Goal: Information Seeking & Learning: Learn about a topic

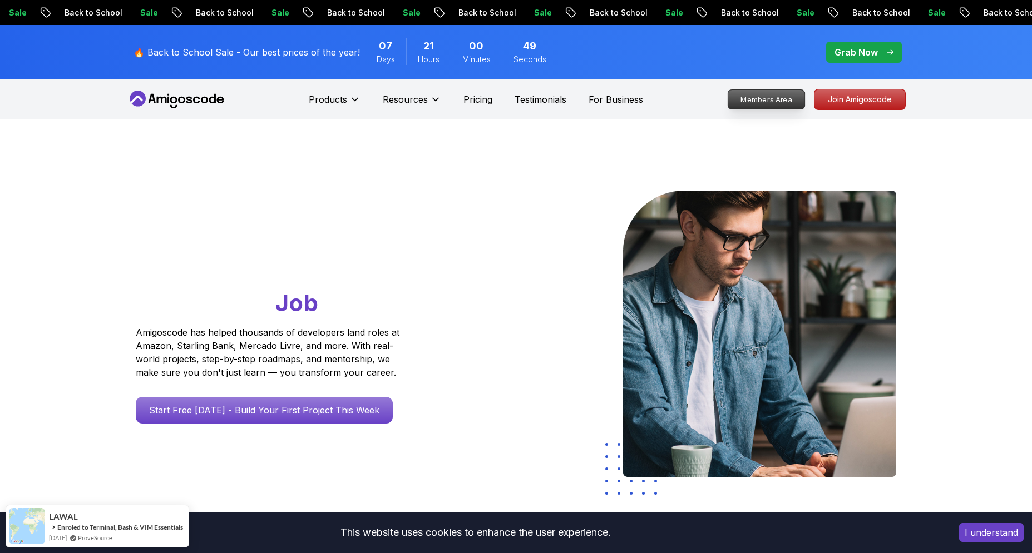
click at [804, 101] on p "Members Area" at bounding box center [766, 99] width 77 height 19
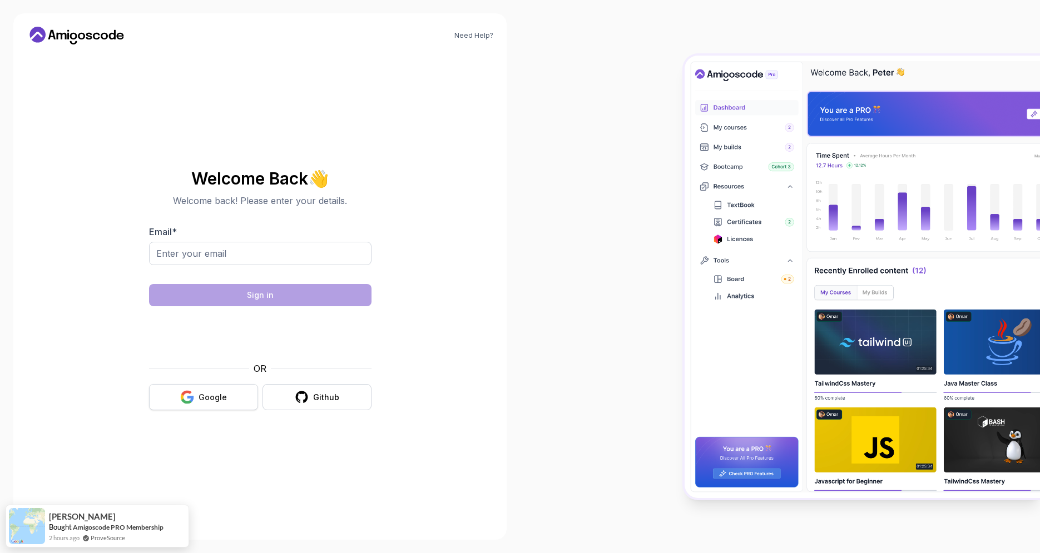
click at [178, 389] on button "Google" at bounding box center [203, 397] width 109 height 26
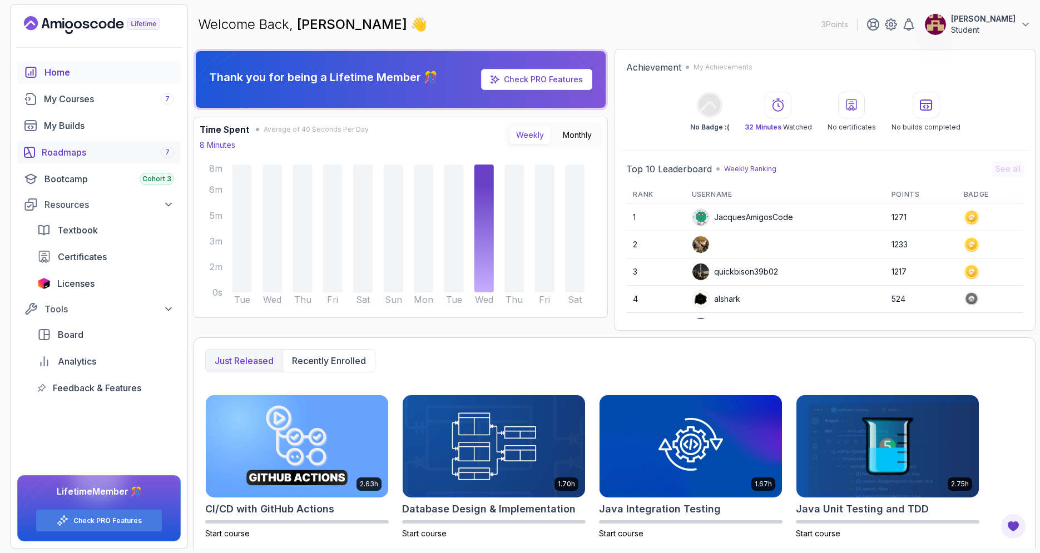
click at [106, 156] on div "Roadmaps 7" at bounding box center [108, 152] width 132 height 13
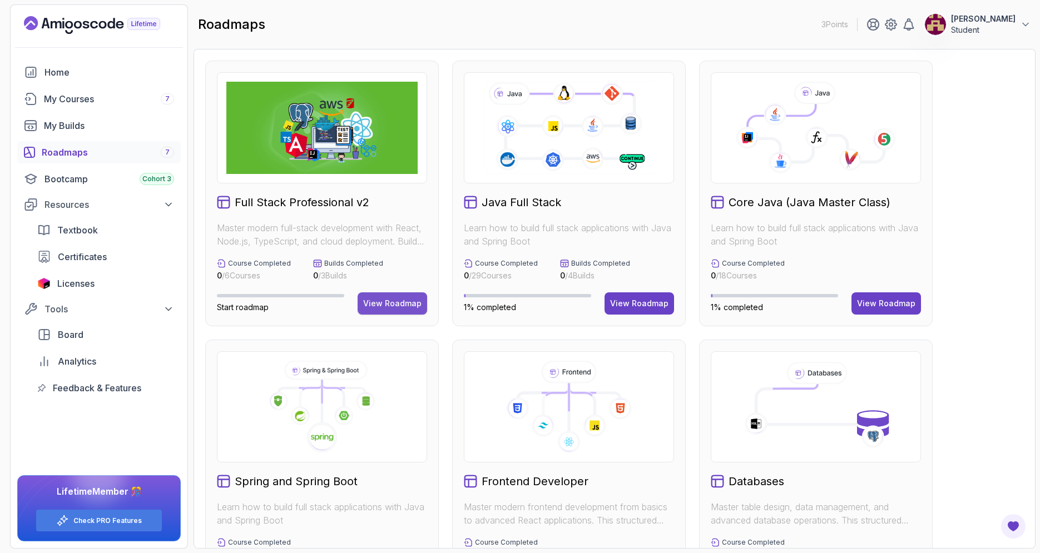
click at [404, 303] on div "View Roadmap" at bounding box center [392, 303] width 58 height 11
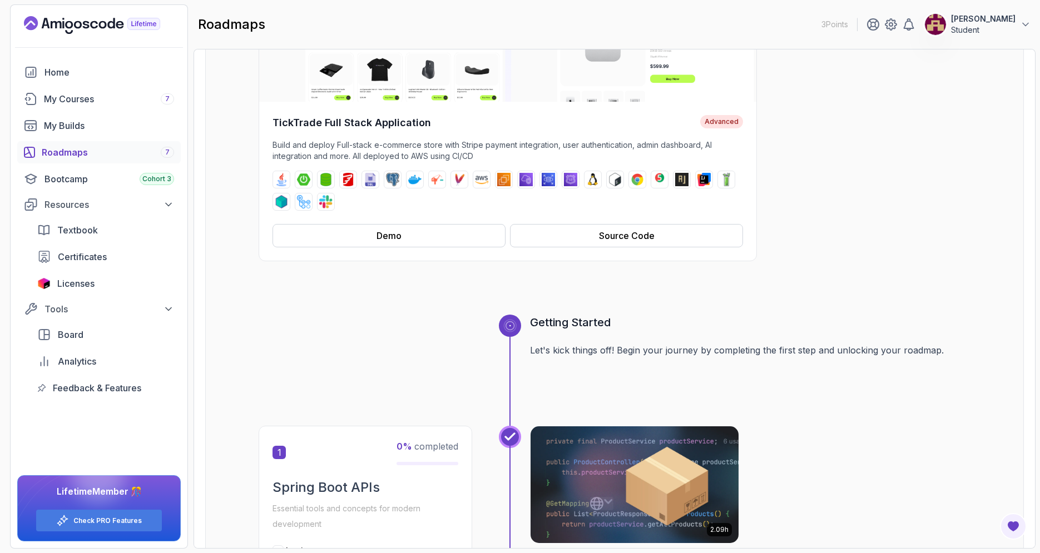
scroll to position [178, 0]
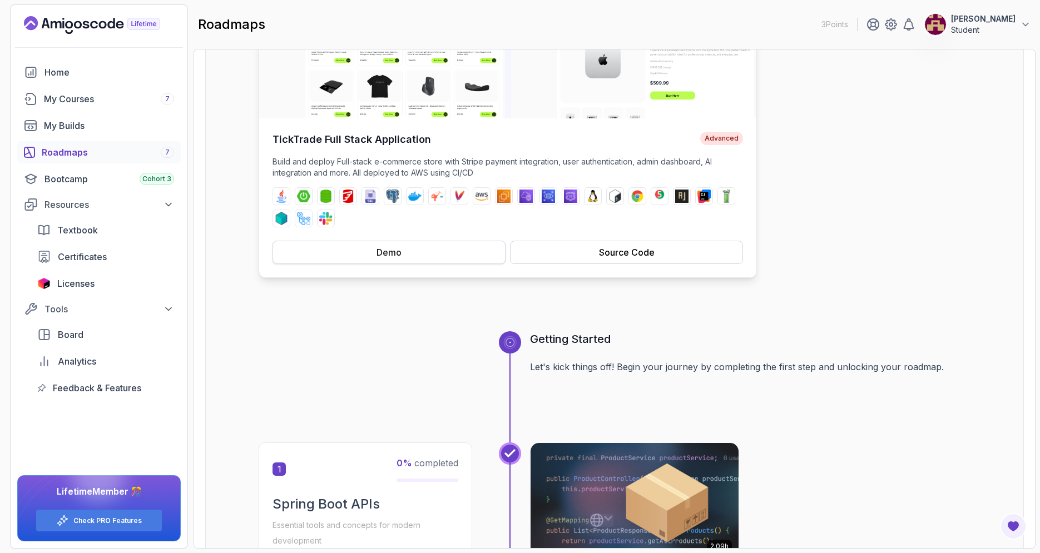
click at [443, 253] on button "Demo" at bounding box center [389, 252] width 233 height 23
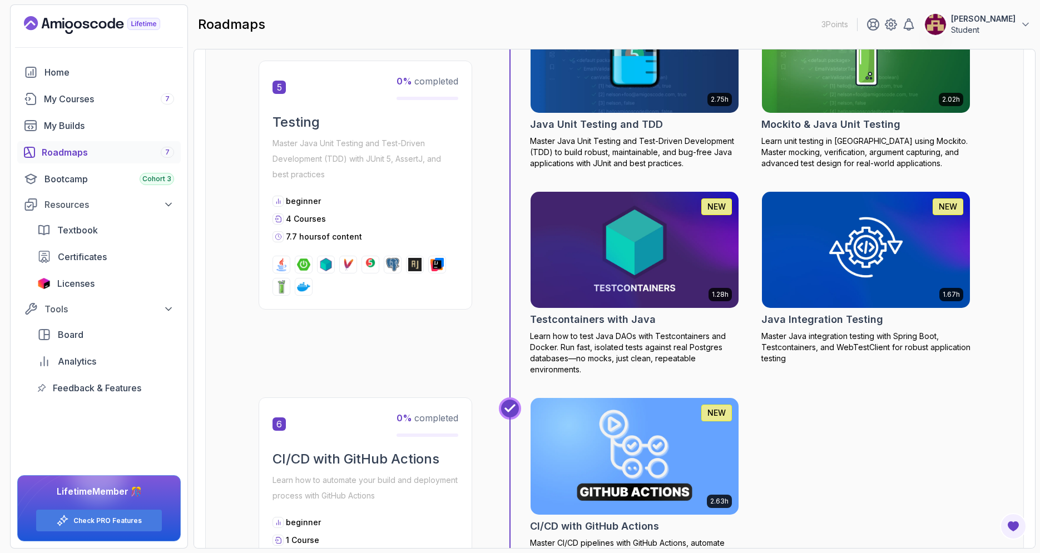
scroll to position [1028, 0]
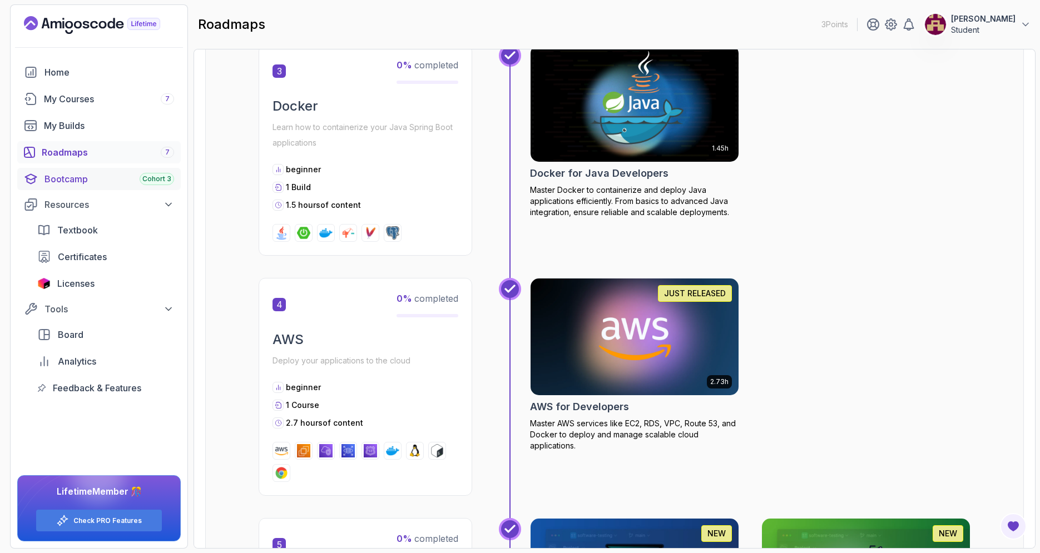
click at [111, 177] on div "Bootcamp Cohort 3" at bounding box center [110, 178] width 130 height 13
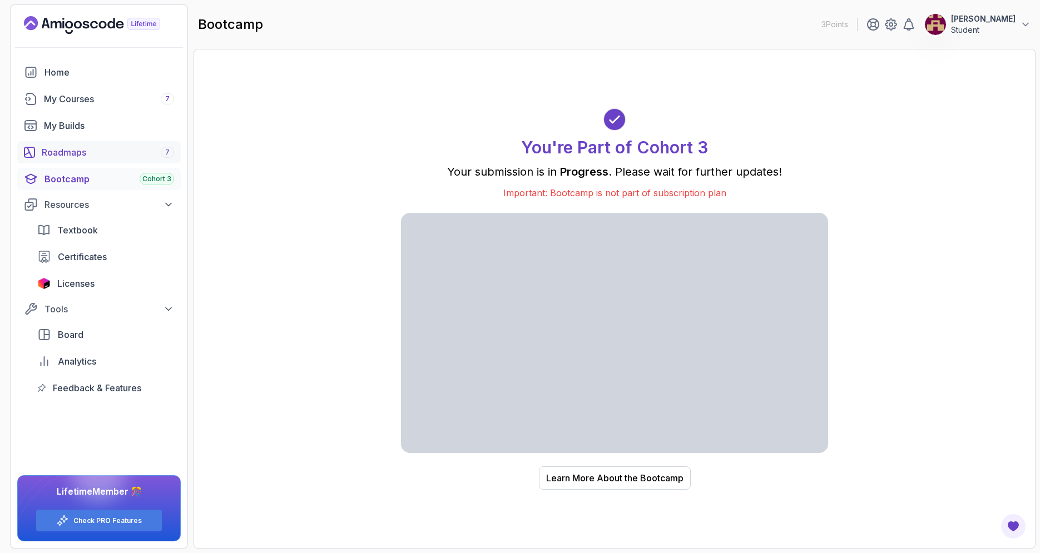
click at [142, 159] on div "Roadmaps 7" at bounding box center [108, 152] width 132 height 13
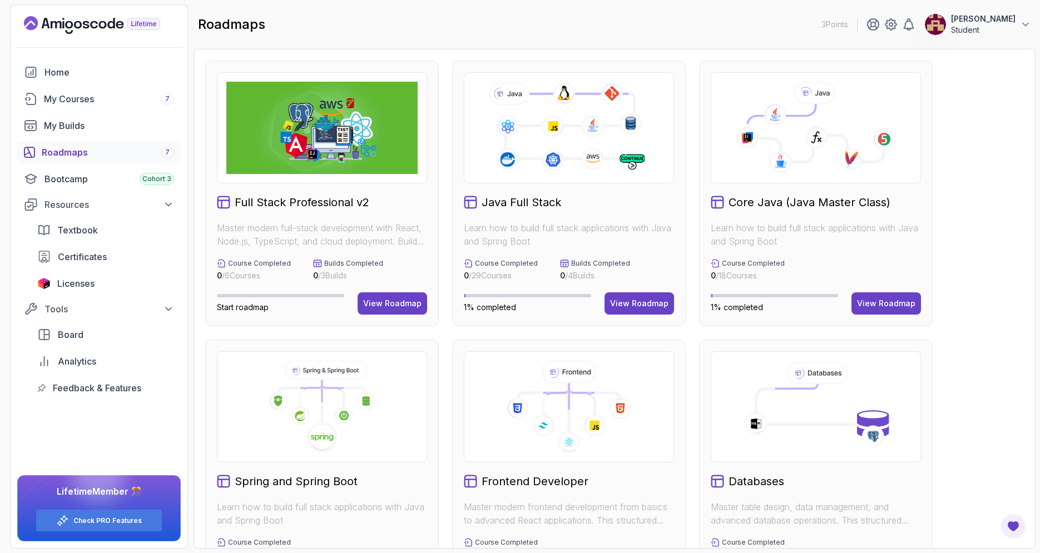
click at [267, 159] on img at bounding box center [321, 128] width 191 height 92
click at [301, 145] on img at bounding box center [321, 128] width 191 height 92
click at [394, 293] on button "View Roadmap" at bounding box center [393, 304] width 70 height 22
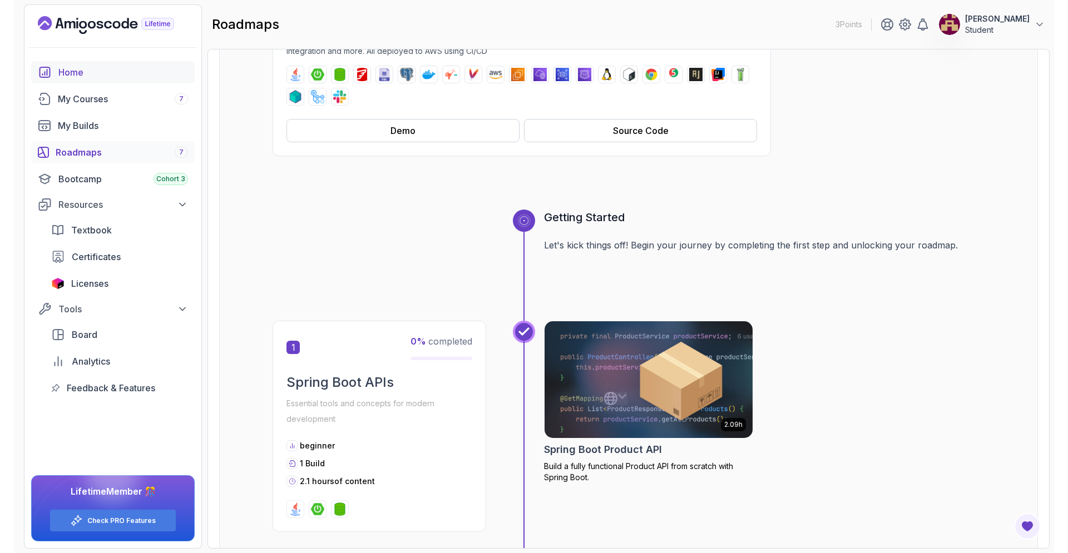
scroll to position [300, 0]
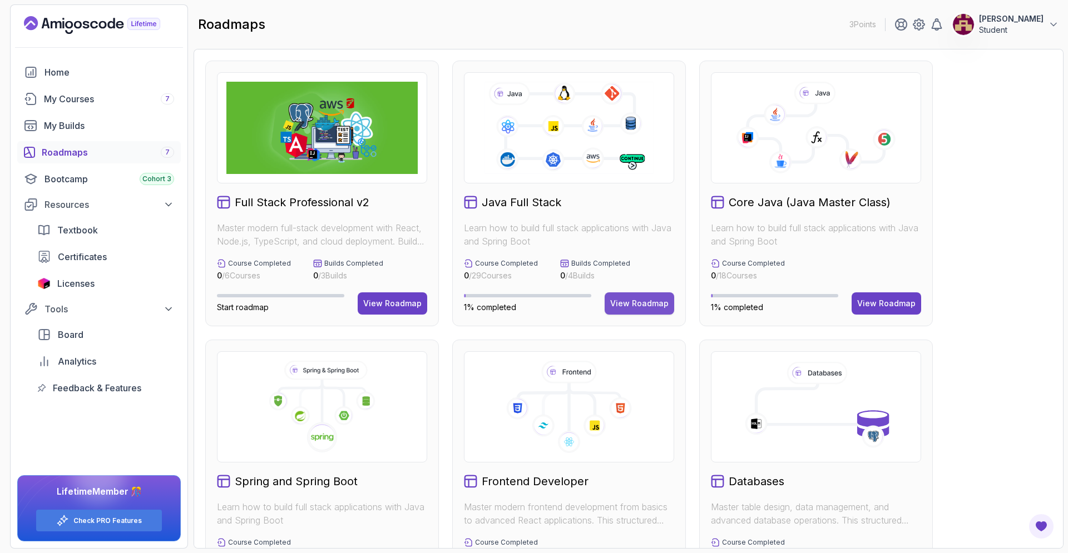
click at [630, 303] on div "View Roadmap" at bounding box center [639, 303] width 58 height 11
click at [875, 303] on div "View Roadmap" at bounding box center [886, 303] width 58 height 11
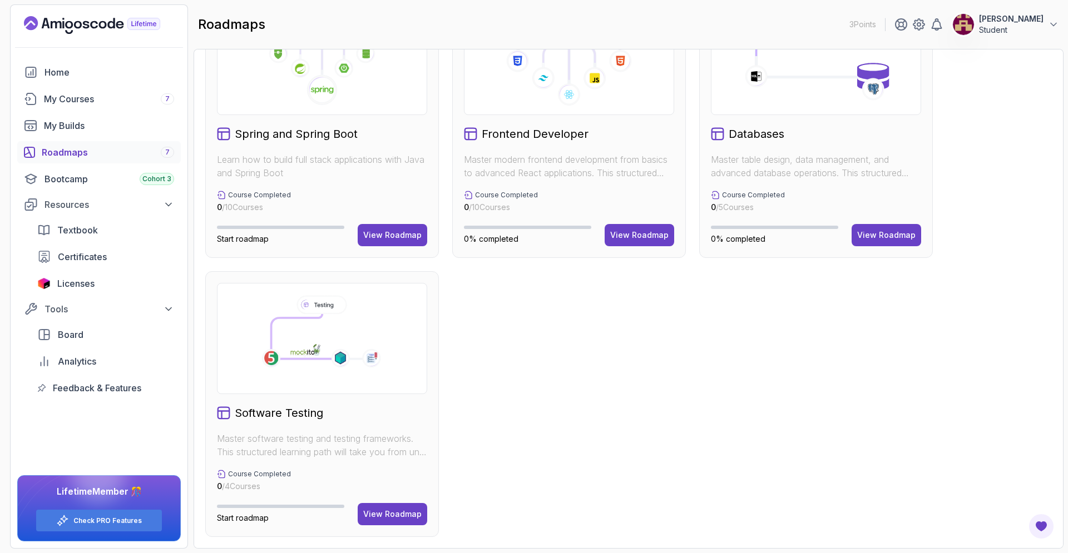
scroll to position [214, 0]
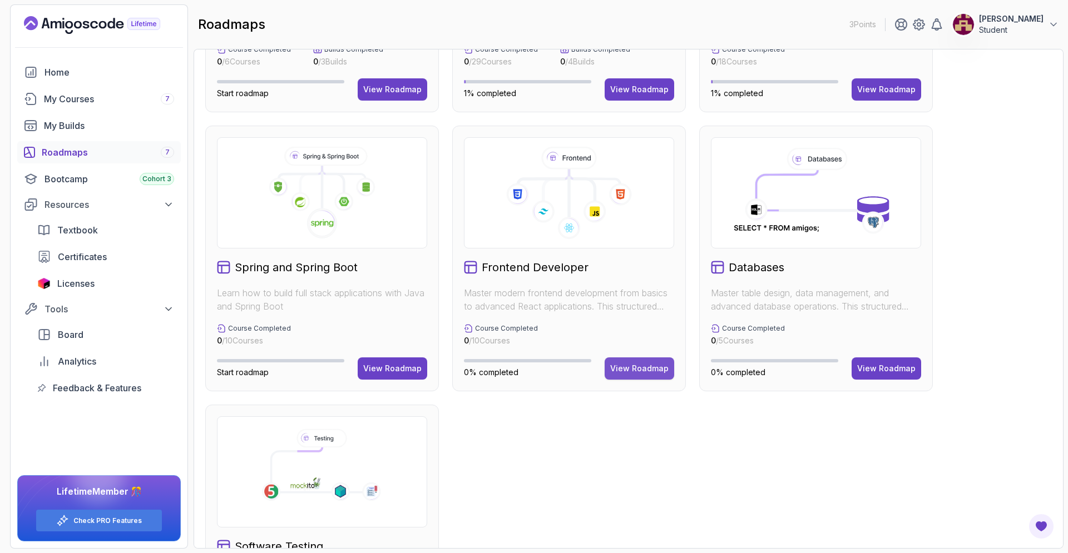
click at [639, 360] on button "View Roadmap" at bounding box center [640, 369] width 70 height 22
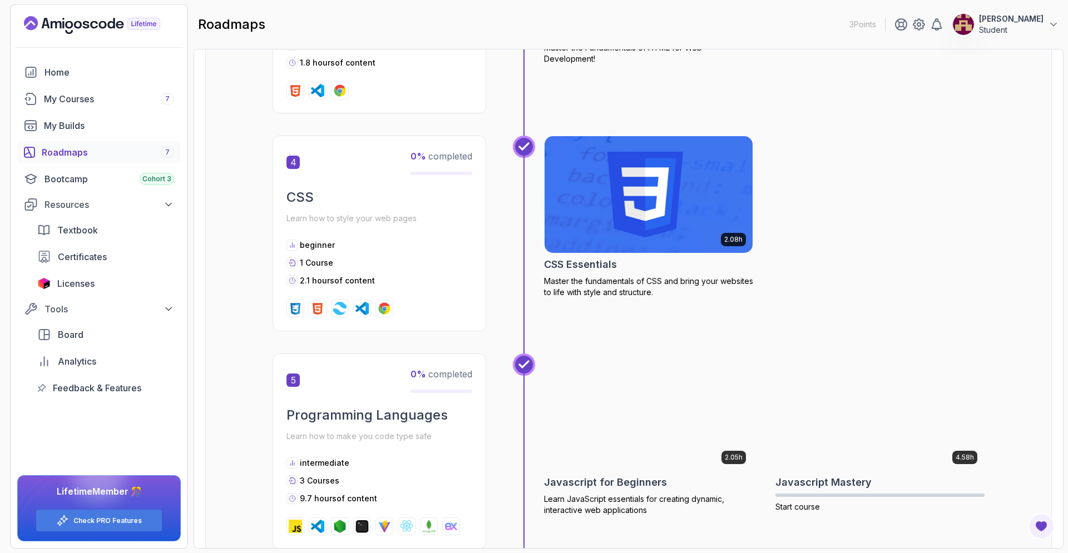
scroll to position [223, 0]
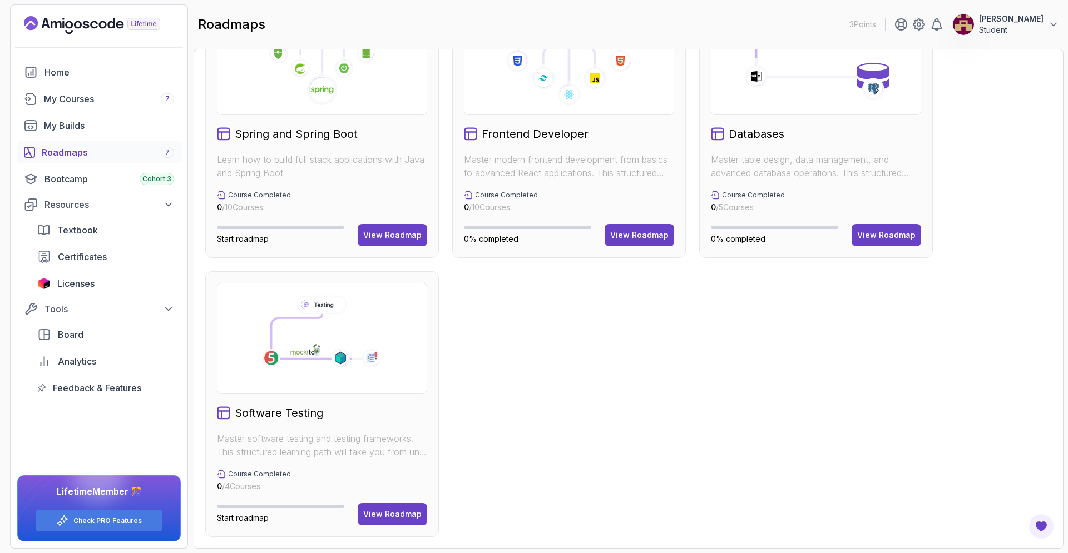
scroll to position [58, 0]
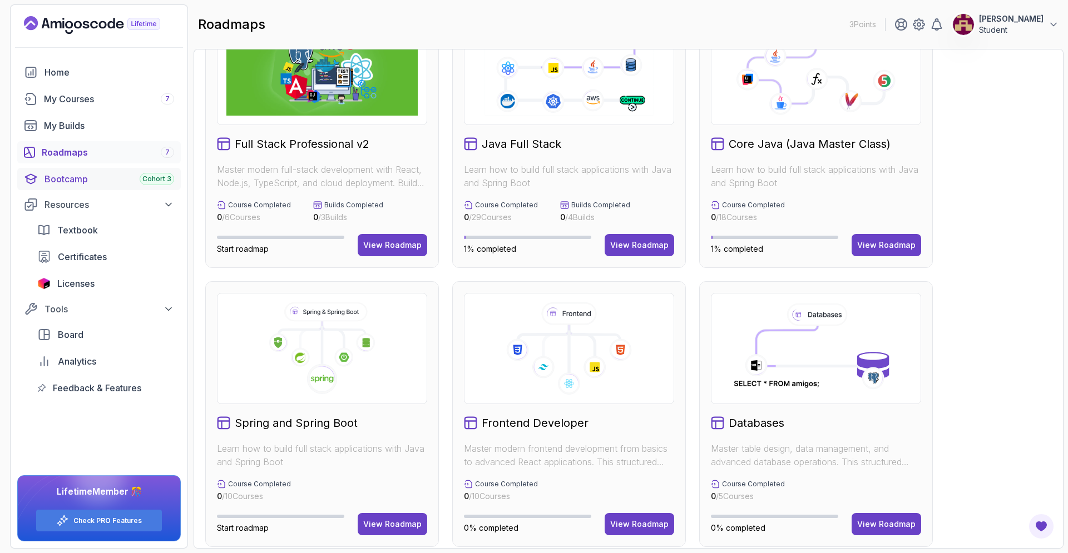
click at [135, 190] on link "Bootcamp Cohort 3" at bounding box center [99, 179] width 164 height 22
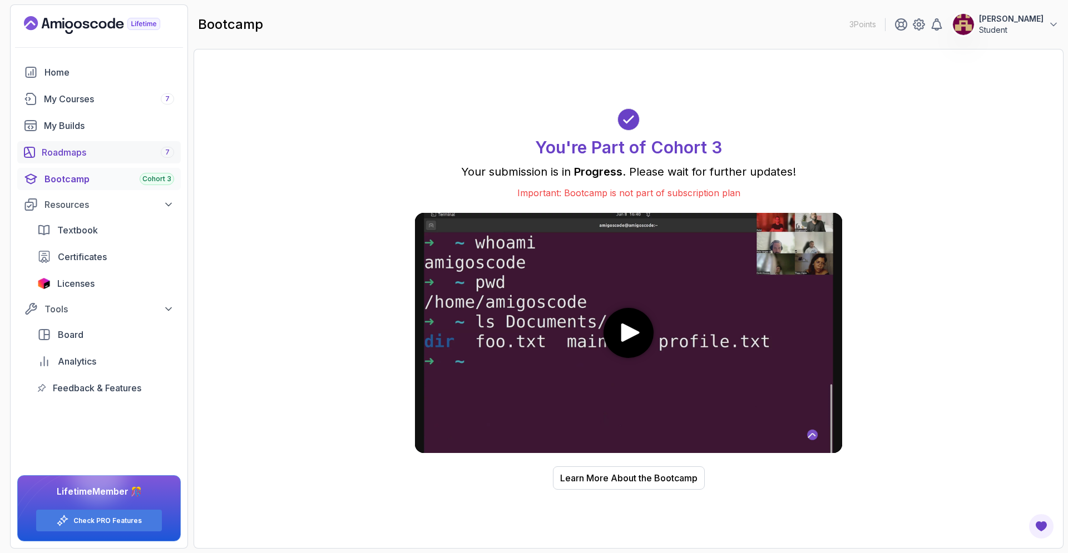
click at [123, 155] on div "Roadmaps 7" at bounding box center [108, 152] width 132 height 13
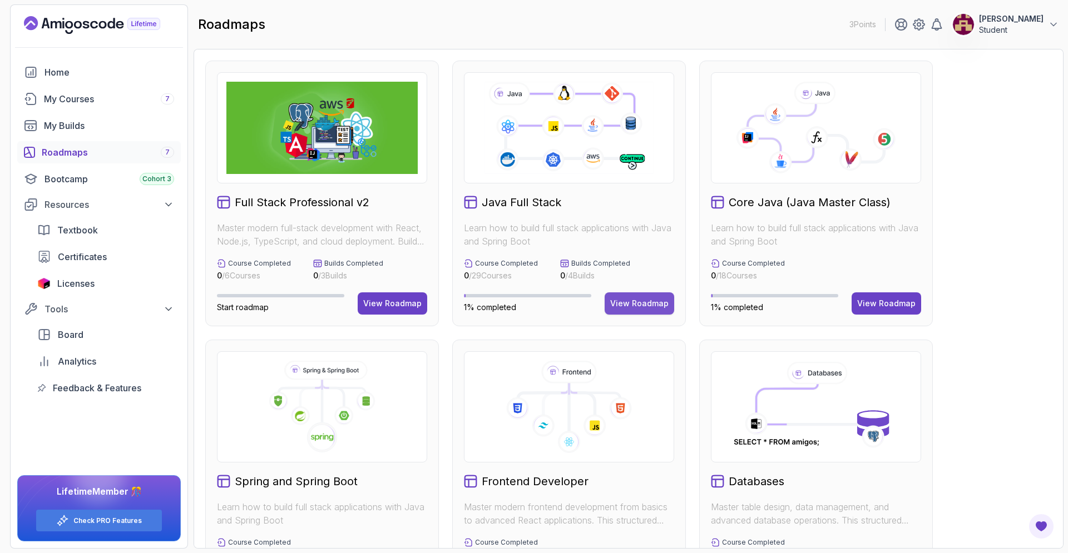
click at [619, 300] on div "View Roadmap" at bounding box center [639, 303] width 58 height 11
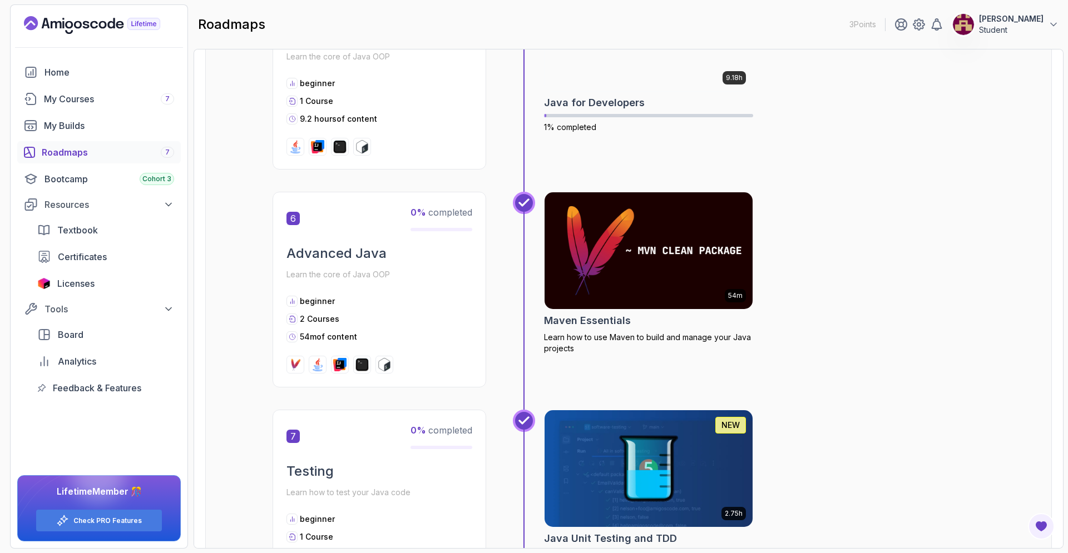
scroll to position [1146, 0]
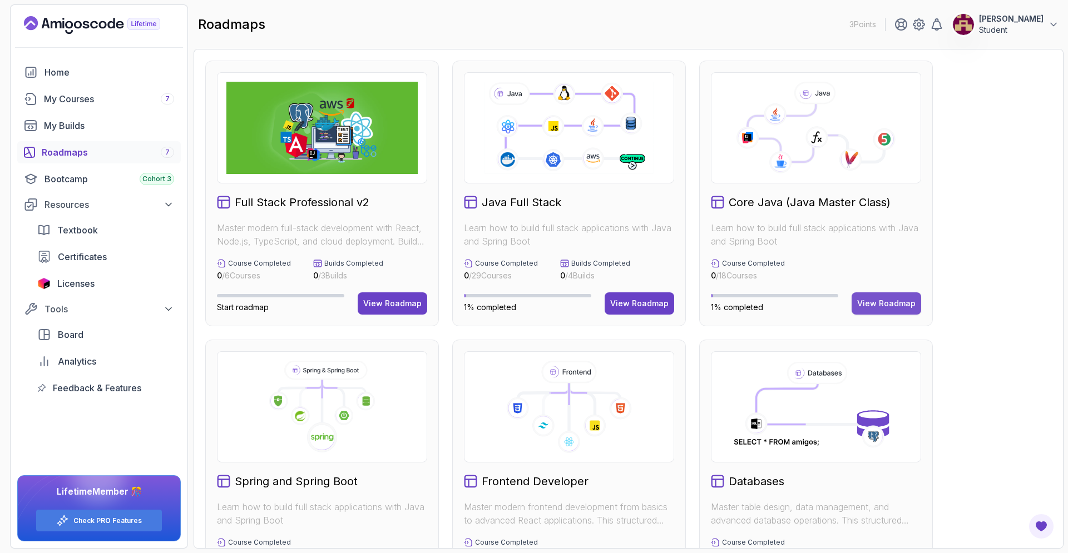
click at [893, 294] on button "View Roadmap" at bounding box center [887, 304] width 70 height 22
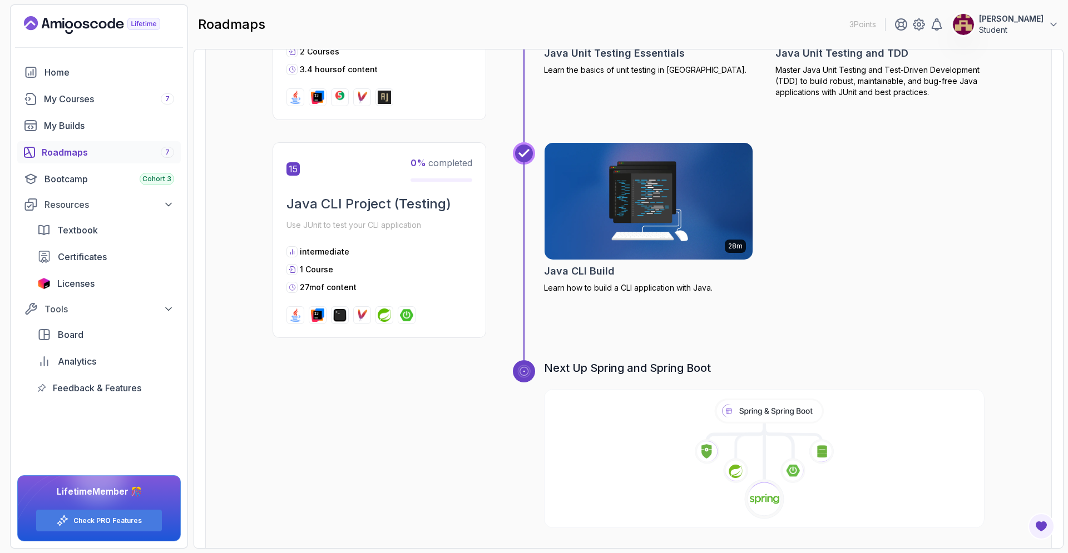
scroll to position [3489, 0]
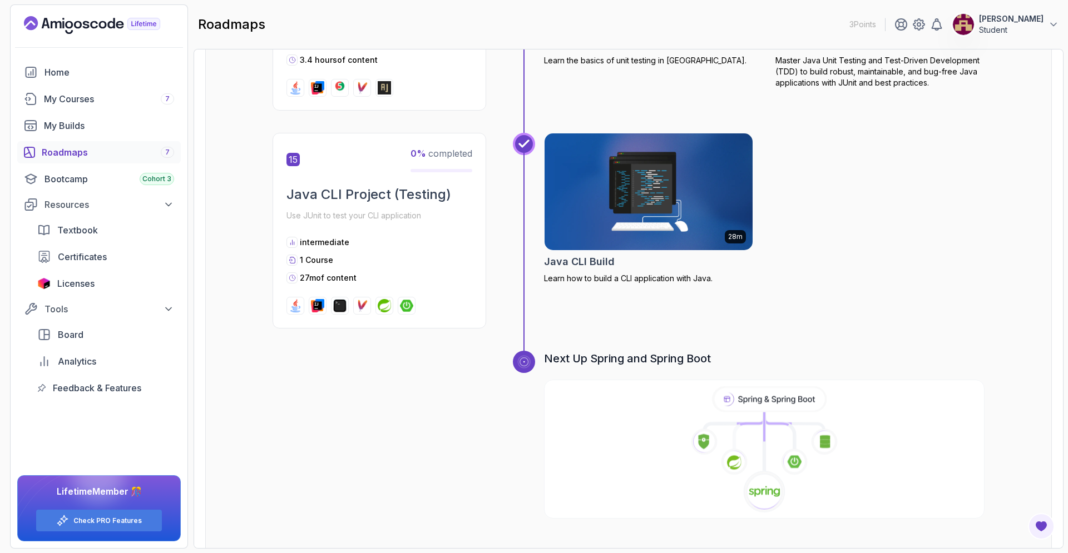
click at [770, 388] on icon at bounding box center [769, 399] width 111 height 23
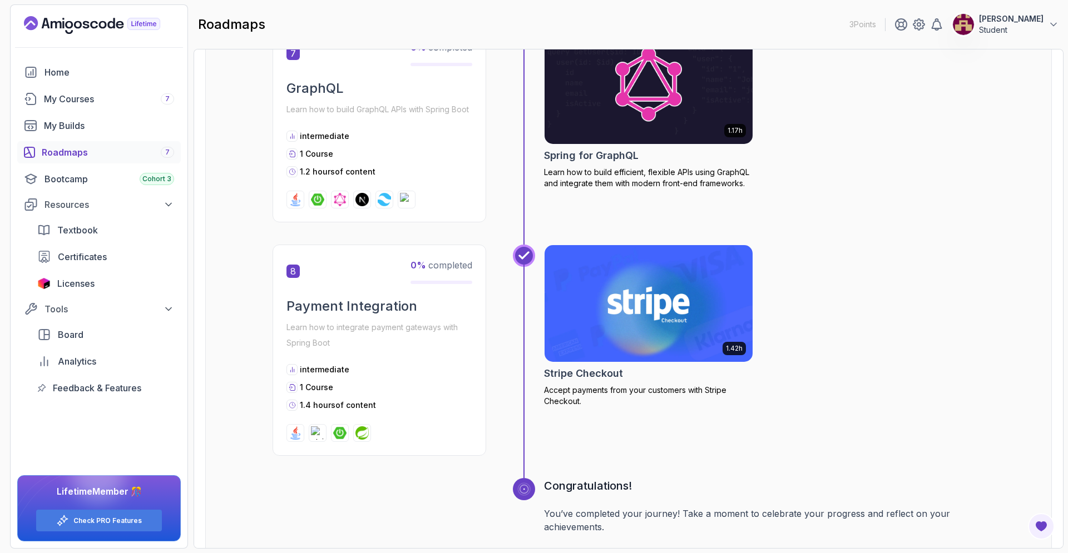
scroll to position [1850, 0]
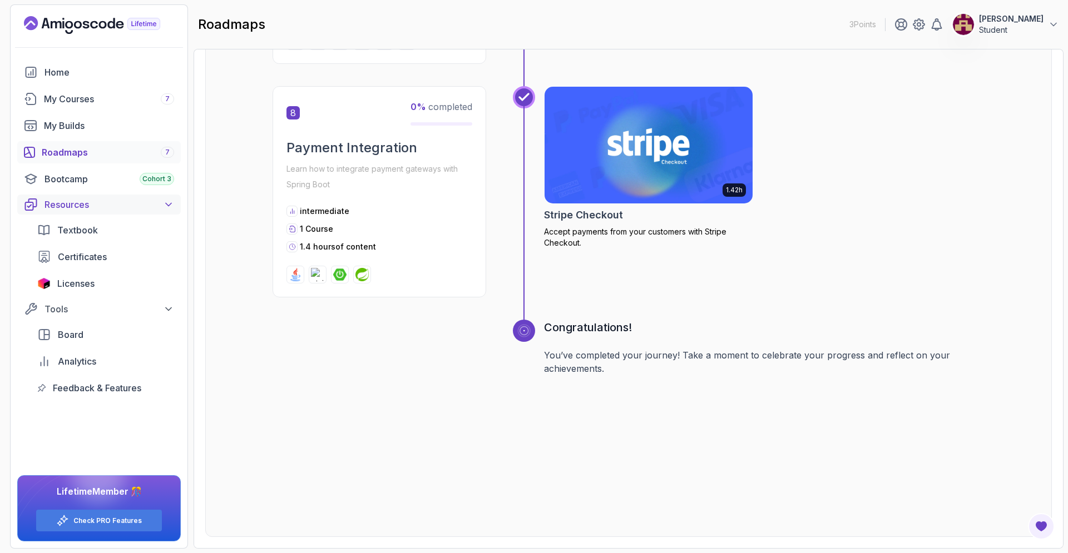
click at [154, 210] on div "Resources" at bounding box center [110, 204] width 130 height 13
click at [89, 236] on span "Textbook" at bounding box center [77, 230] width 41 height 13
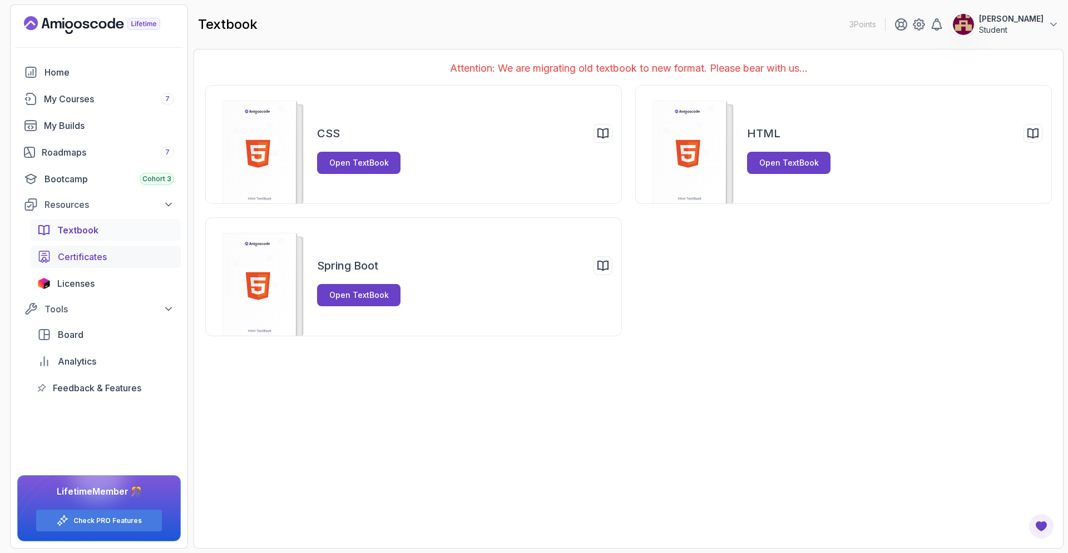
click at [90, 253] on span "Certificates" at bounding box center [82, 256] width 49 height 13
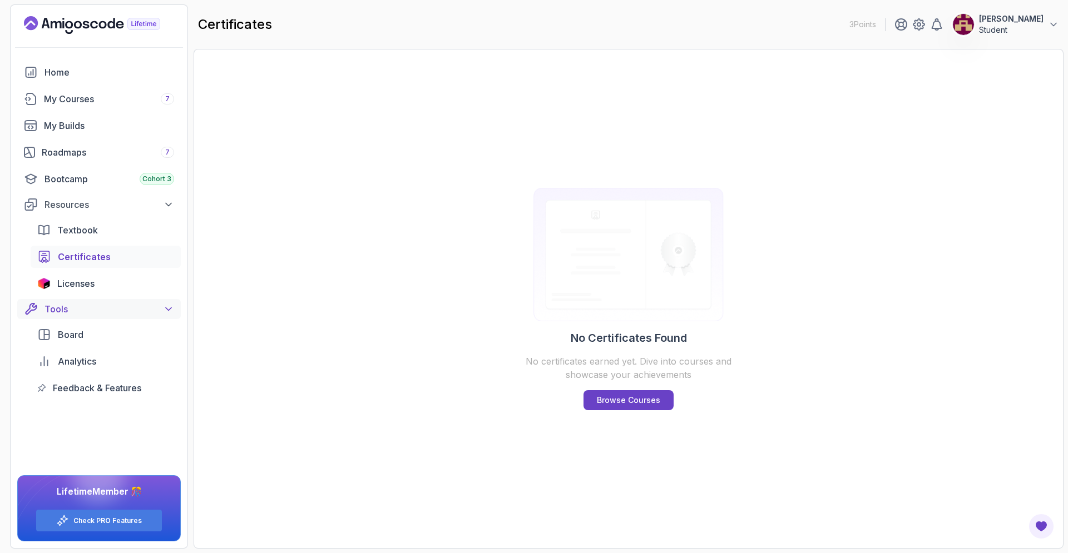
click at [162, 313] on div "Tools" at bounding box center [110, 309] width 130 height 13
click at [149, 98] on div "My Courses 7" at bounding box center [109, 98] width 130 height 13
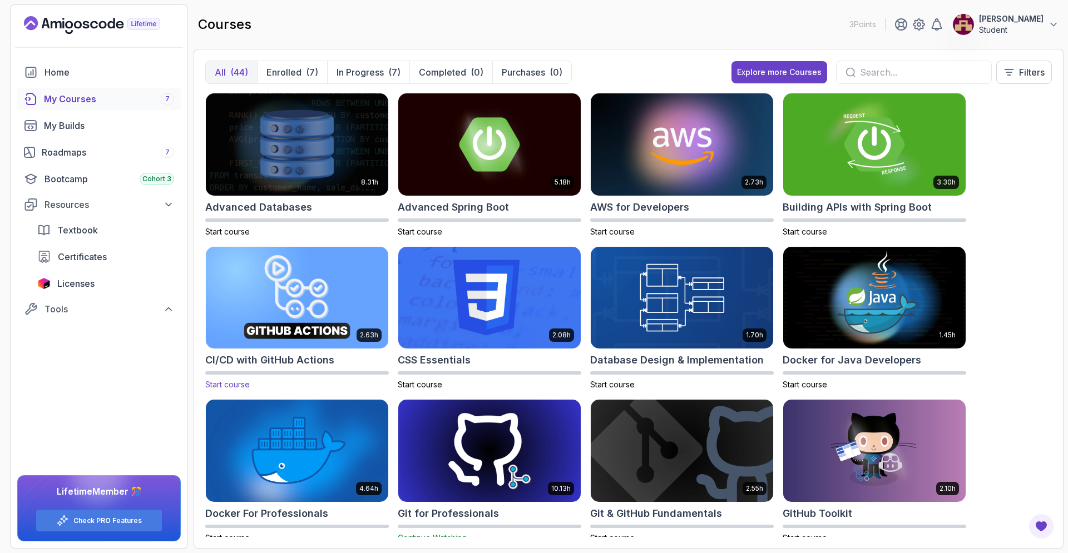
click at [276, 275] on img at bounding box center [296, 297] width 191 height 107
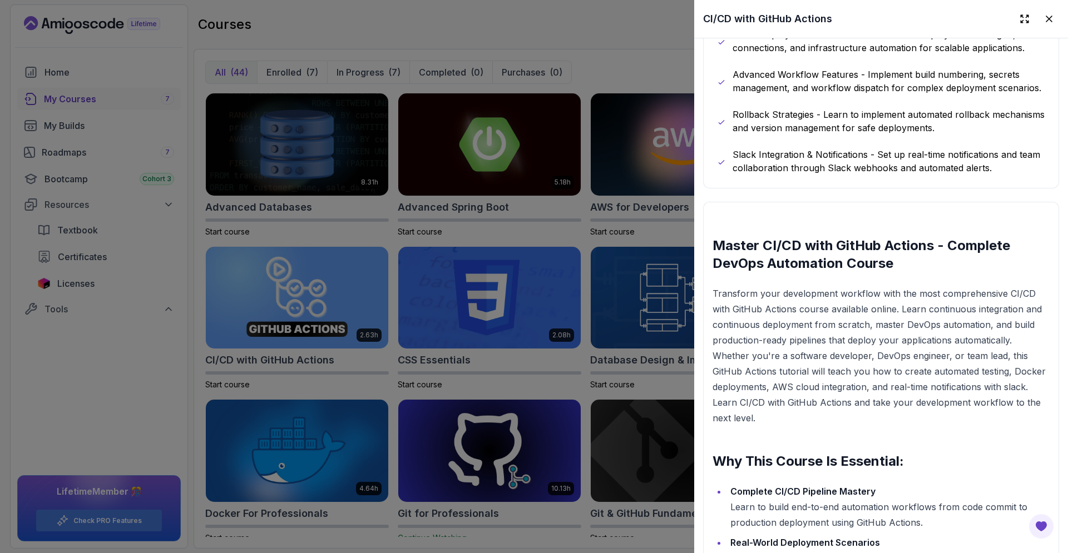
scroll to position [857, 0]
click at [159, 60] on div at bounding box center [534, 276] width 1068 height 553
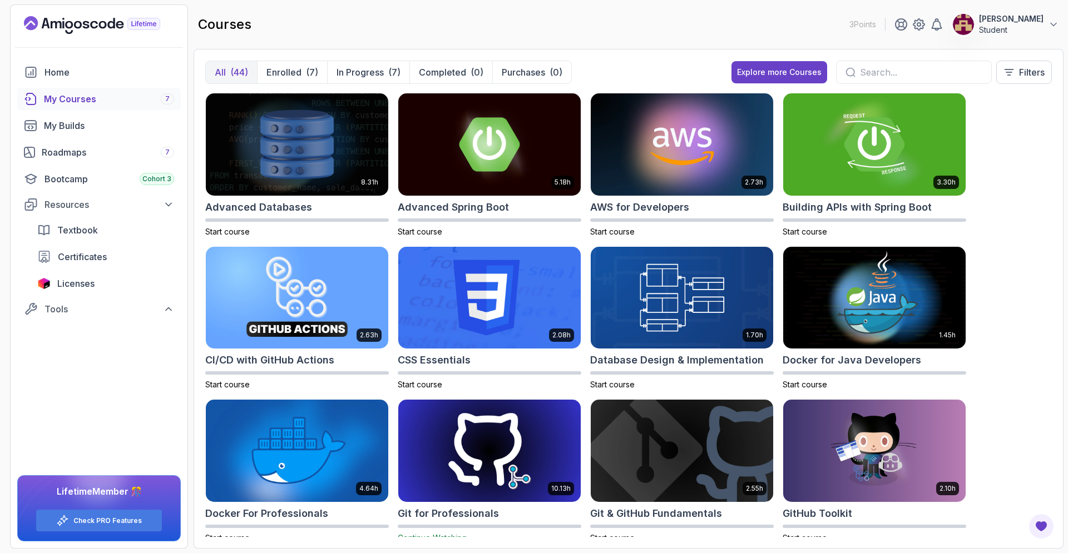
click at [860, 72] on input "text" at bounding box center [921, 72] width 122 height 13
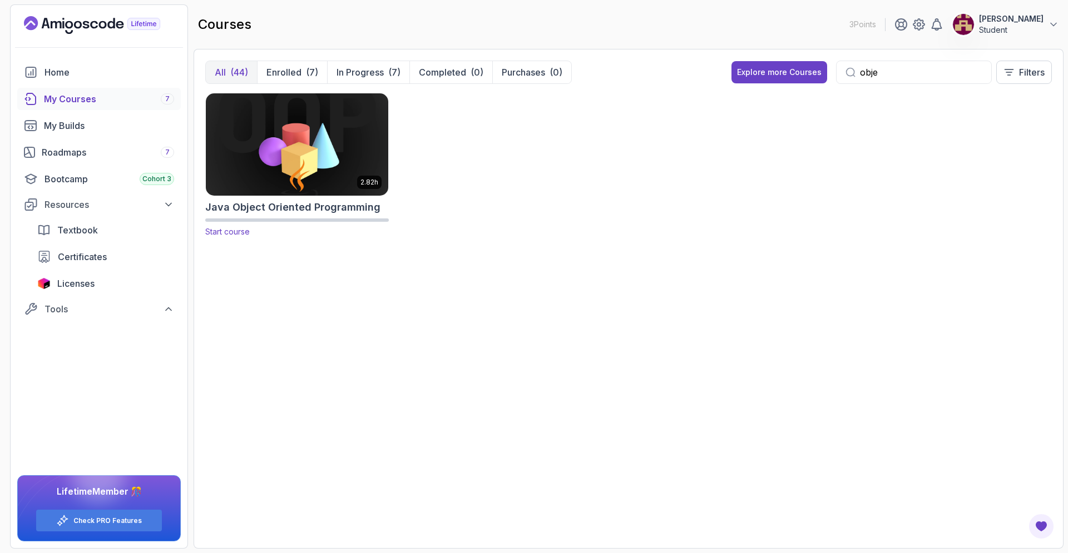
type input "obje"
click at [289, 184] on img at bounding box center [296, 144] width 191 height 107
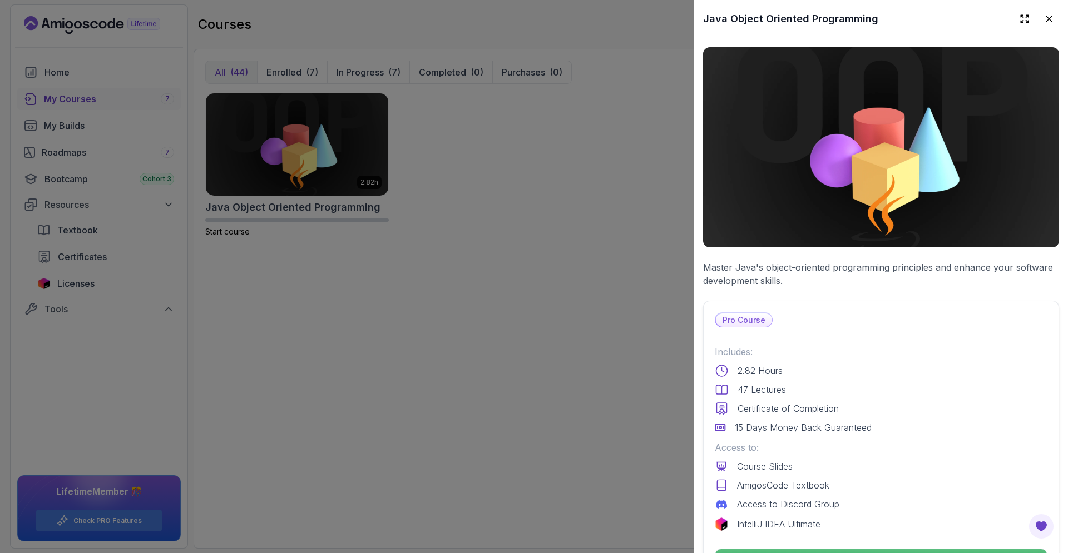
click at [739, 315] on p "Pro Course" at bounding box center [744, 320] width 56 height 13
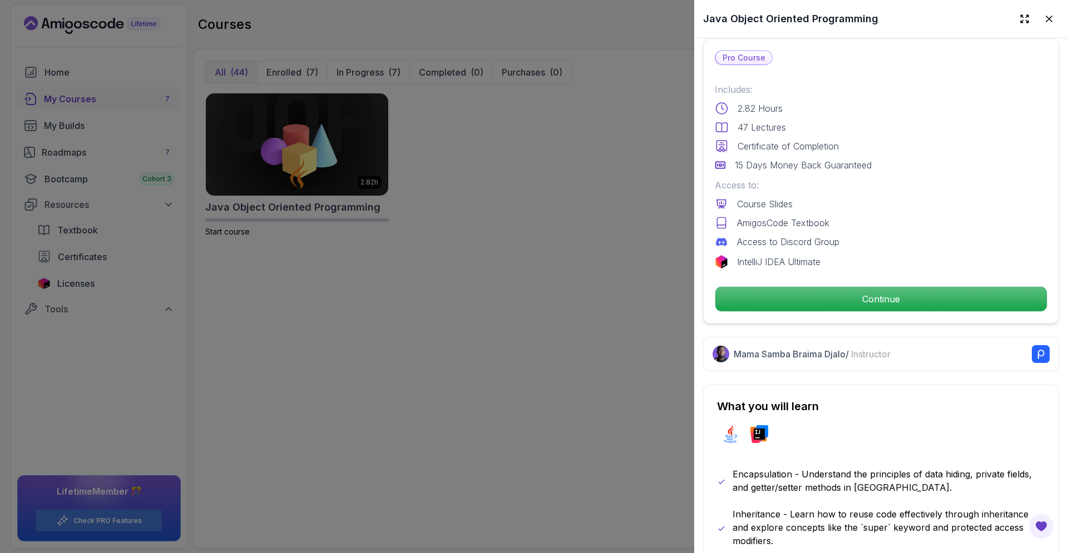
scroll to position [289, 0]
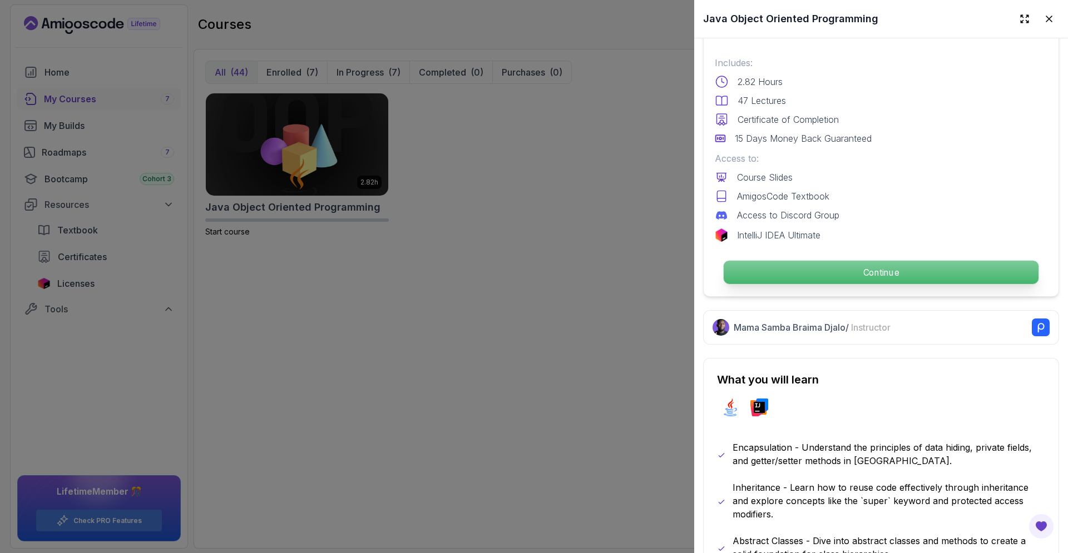
click at [798, 274] on p "Continue" at bounding box center [881, 272] width 315 height 23
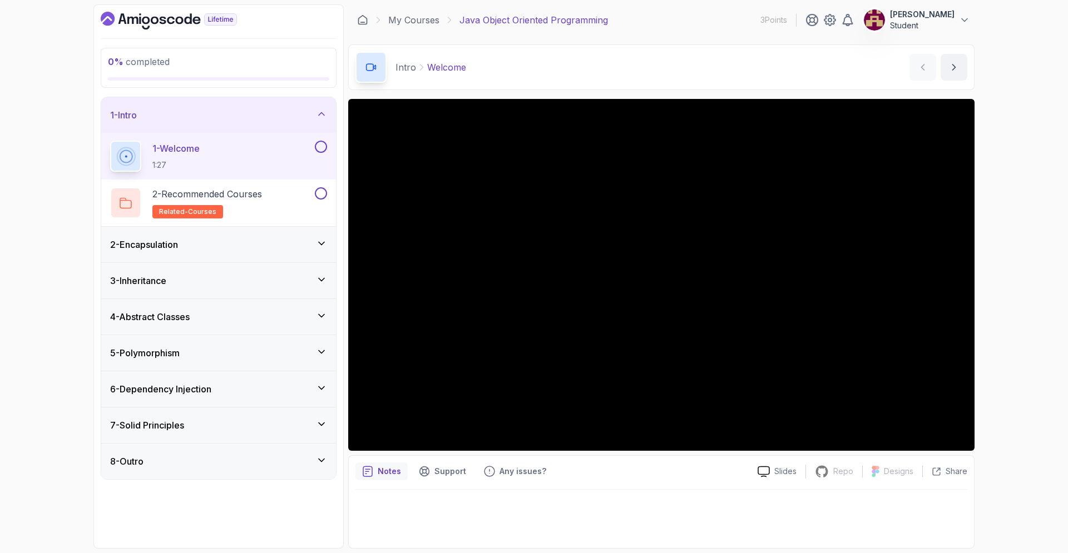
click at [291, 249] on div "2 - Encapsulation" at bounding box center [218, 244] width 217 height 13
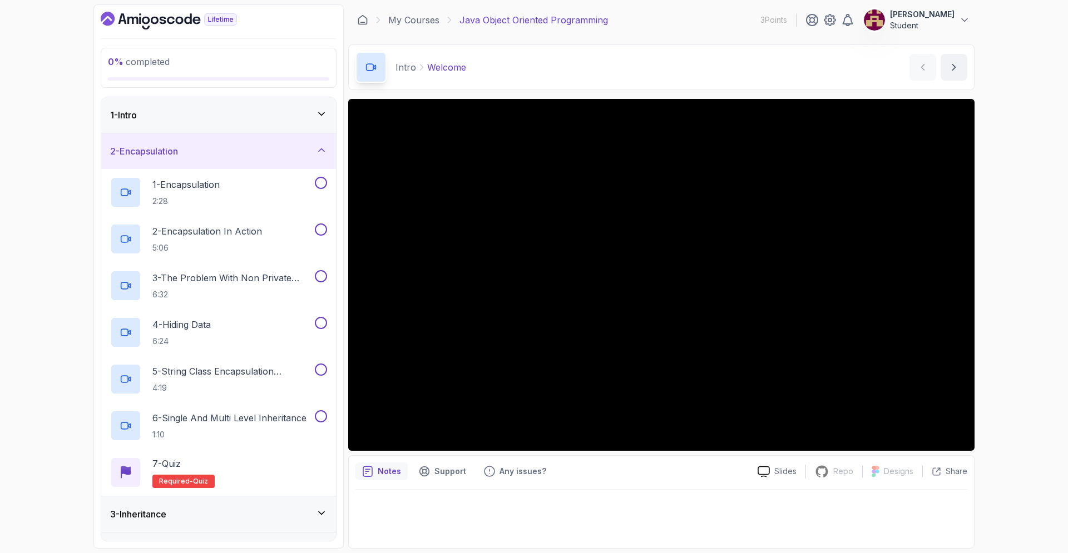
click at [170, 130] on div "1 - Intro" at bounding box center [218, 115] width 235 height 36
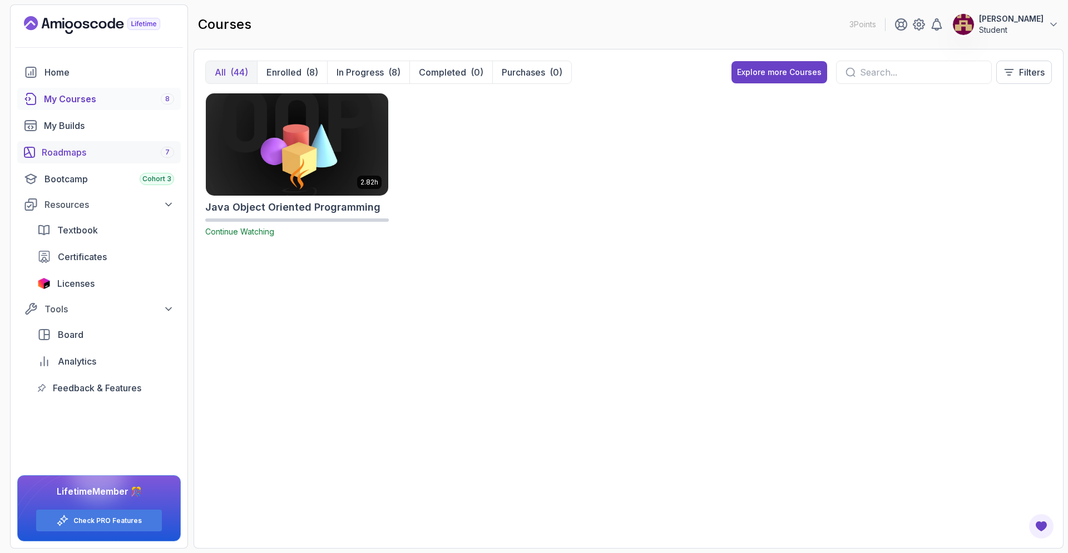
click at [108, 150] on div "Roadmaps 7" at bounding box center [108, 152] width 132 height 13
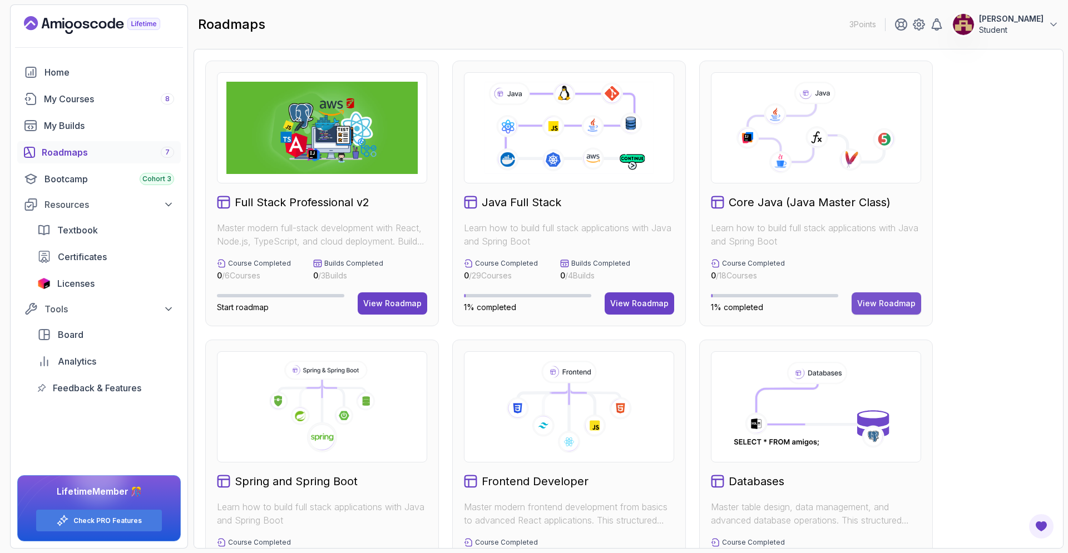
click at [870, 305] on div "View Roadmap" at bounding box center [886, 303] width 58 height 11
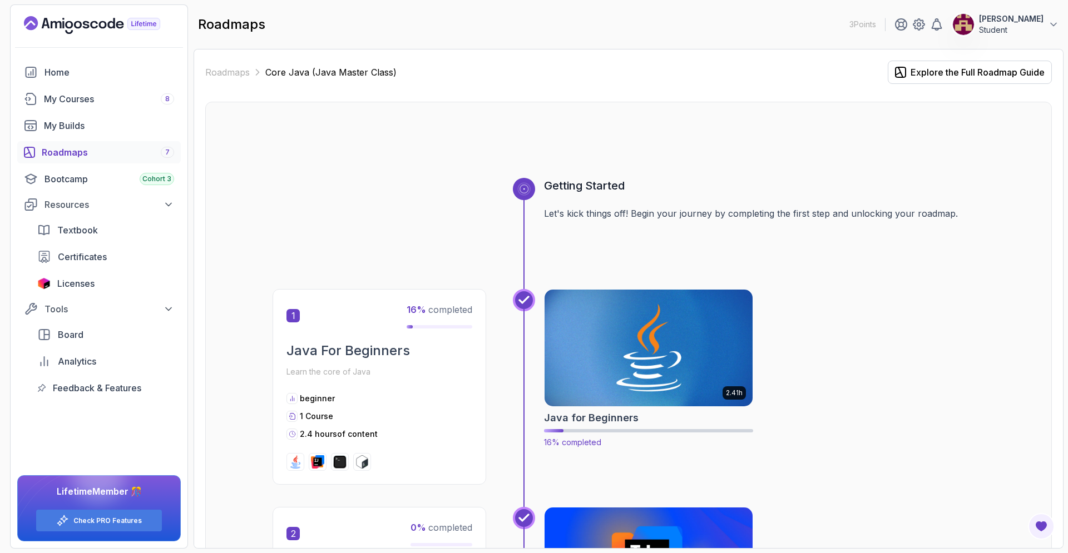
click at [628, 345] on img at bounding box center [649, 348] width 219 height 122
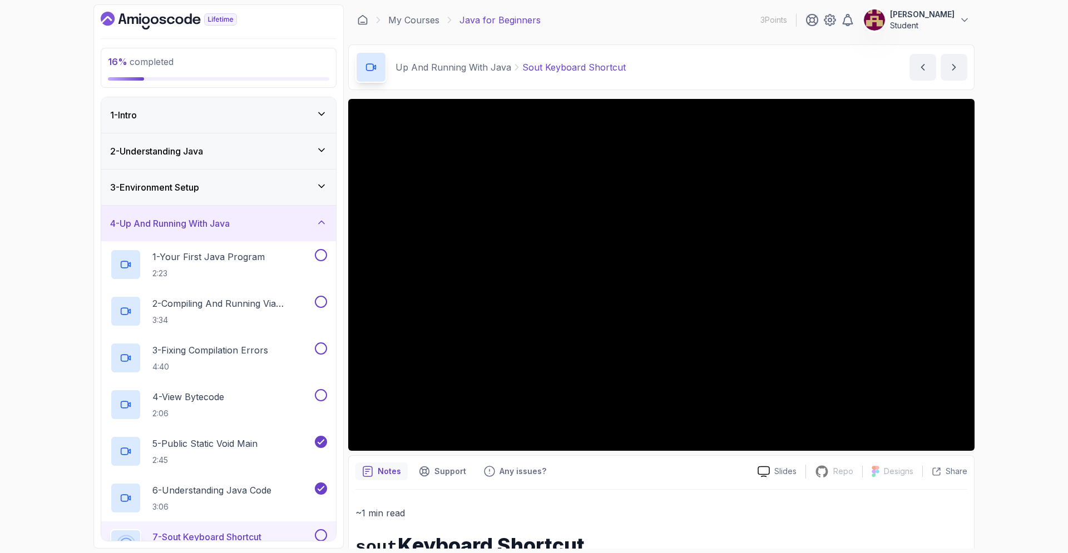
click at [306, 120] on div "1 - Intro" at bounding box center [218, 114] width 217 height 13
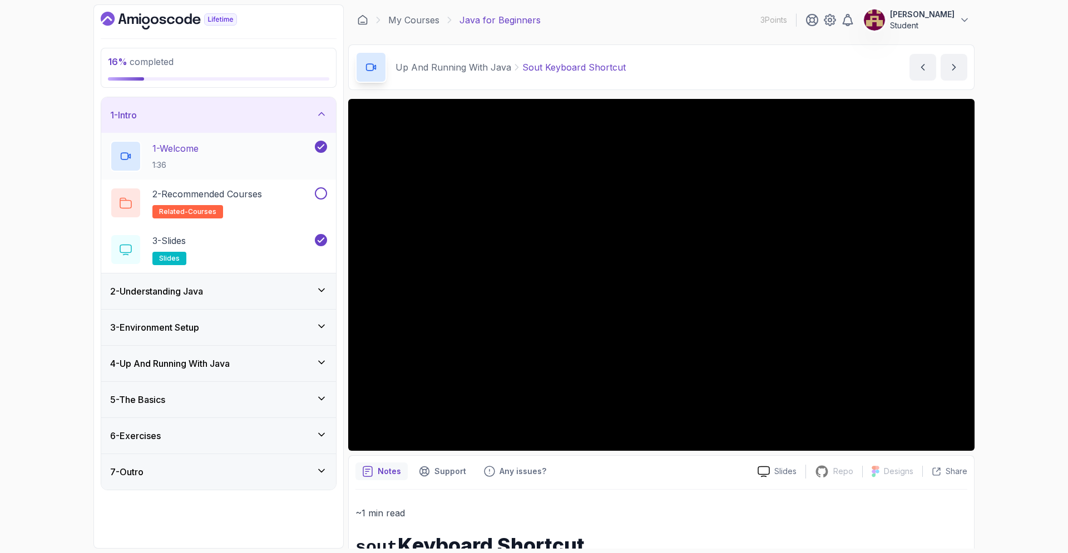
click at [188, 160] on p "1:36" at bounding box center [175, 165] width 46 height 11
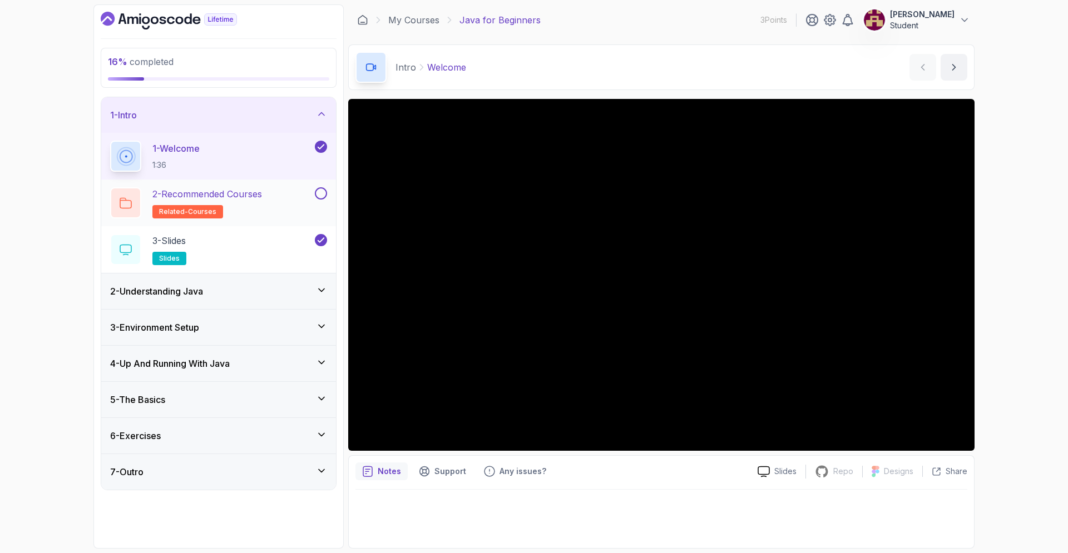
click at [197, 194] on p "2 - Recommended Courses" at bounding box center [207, 193] width 110 height 13
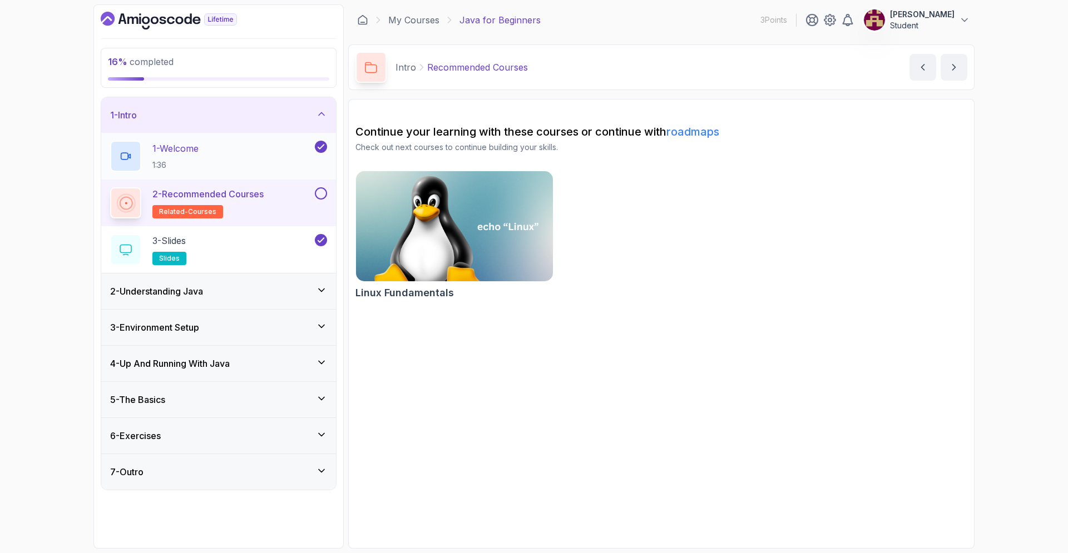
click at [280, 150] on div "1 - Welcome 1:36" at bounding box center [211, 156] width 202 height 31
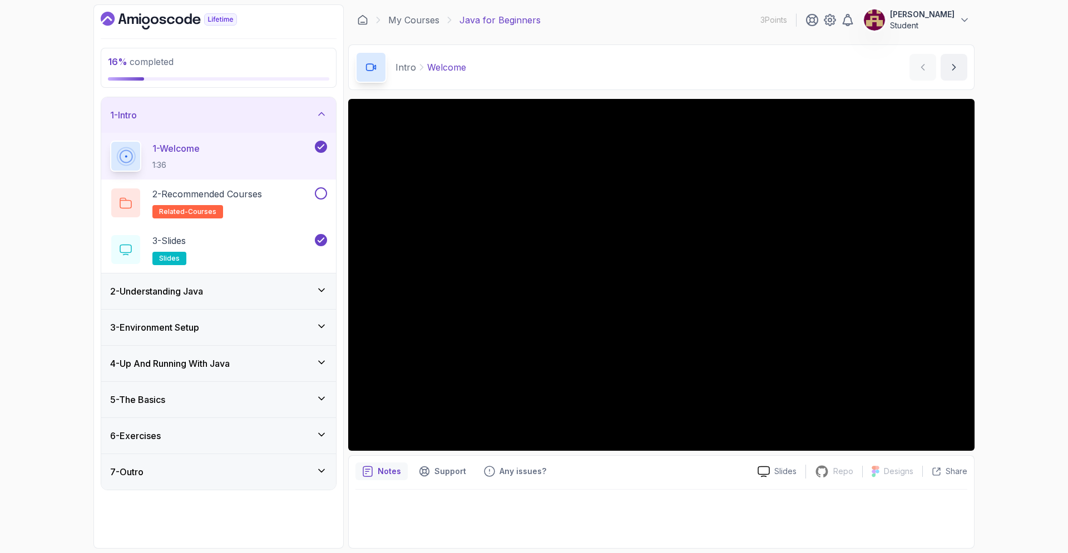
click at [316, 398] on icon at bounding box center [321, 398] width 11 height 11
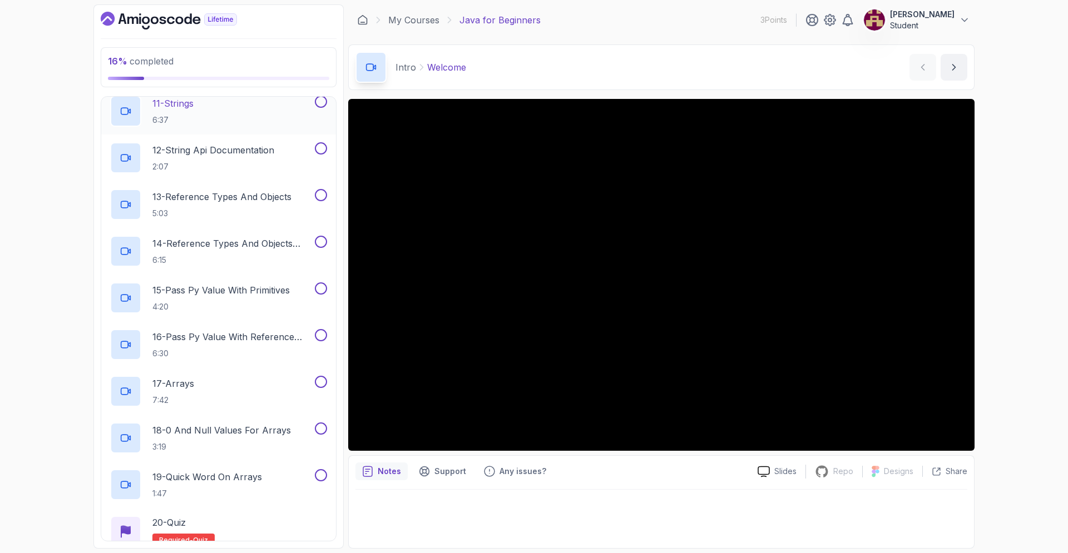
scroll to position [743, 0]
